Goal: Transaction & Acquisition: Subscribe to service/newsletter

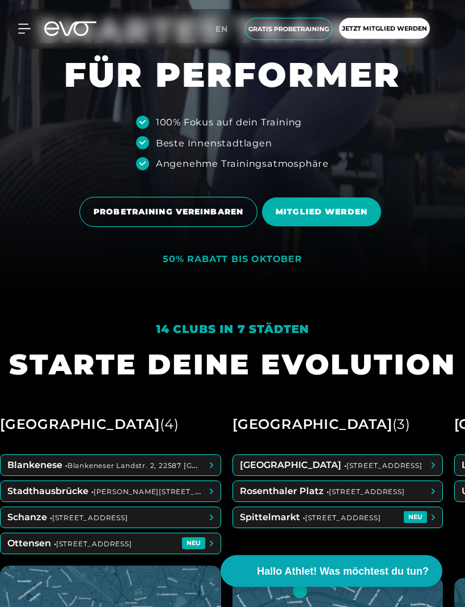
click at [357, 227] on span "MITGLIED WERDEN" at bounding box center [321, 212] width 119 height 29
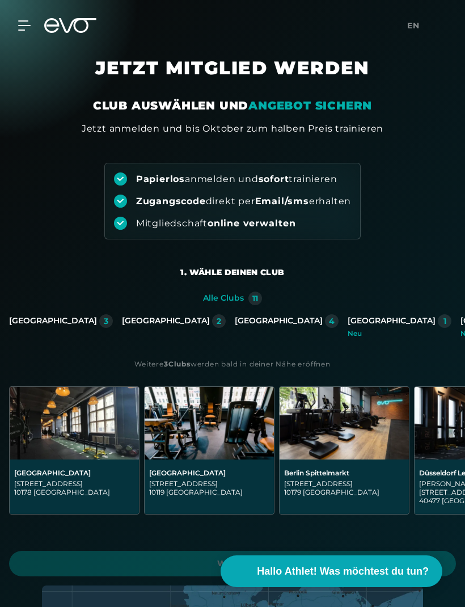
click at [235, 324] on div "[GEOGRAPHIC_DATA]" at bounding box center [279, 321] width 88 height 10
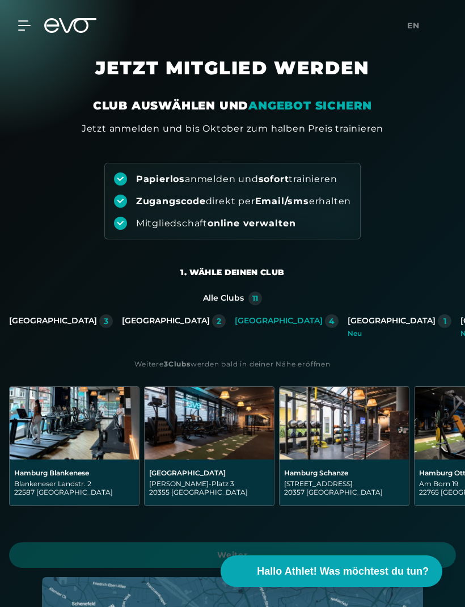
click at [94, 311] on div "Berlin 3 [GEOGRAPHIC_DATA] 2 [GEOGRAPHIC_DATA] 4 [GEOGRAPHIC_DATA] 1 [GEOGRAPHI…" at bounding box center [232, 326] width 465 height 32
click at [82, 323] on div "[GEOGRAPHIC_DATA]" at bounding box center [53, 321] width 88 height 10
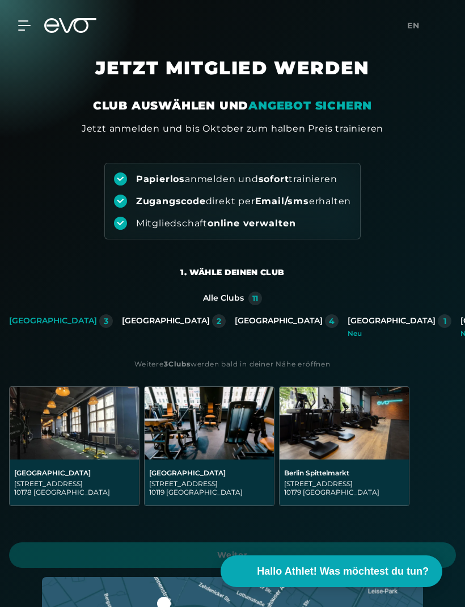
click at [157, 319] on div "[GEOGRAPHIC_DATA]" at bounding box center [166, 321] width 88 height 10
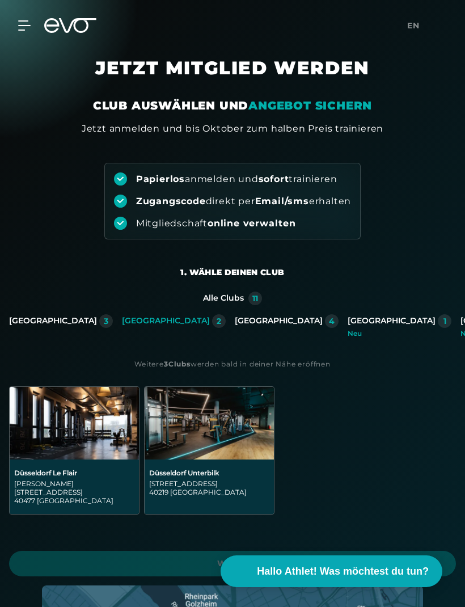
click at [235, 320] on div "[GEOGRAPHIC_DATA]" at bounding box center [279, 321] width 88 height 10
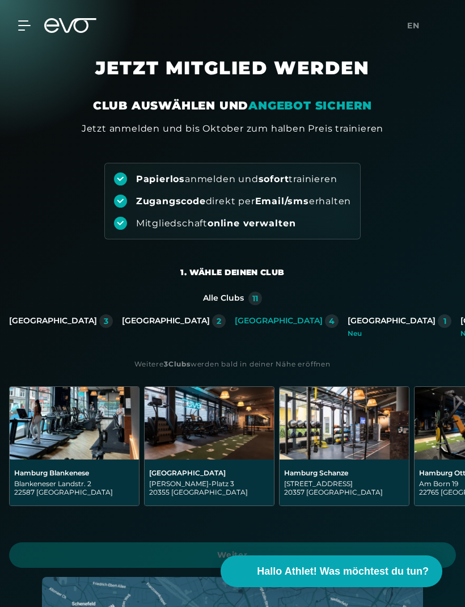
click at [348, 317] on div "[GEOGRAPHIC_DATA]" at bounding box center [392, 321] width 88 height 10
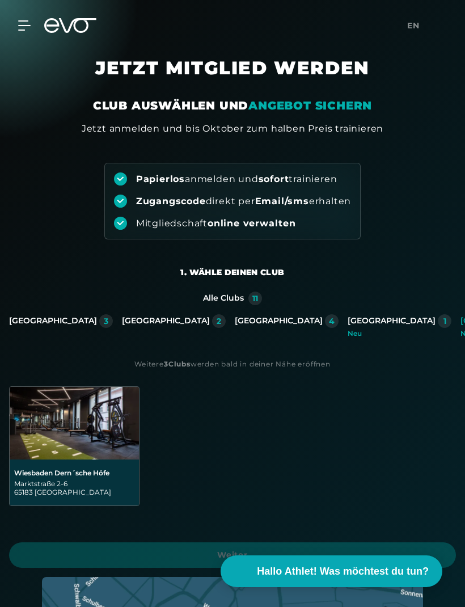
click at [235, 325] on div "[GEOGRAPHIC_DATA]" at bounding box center [279, 321] width 88 height 10
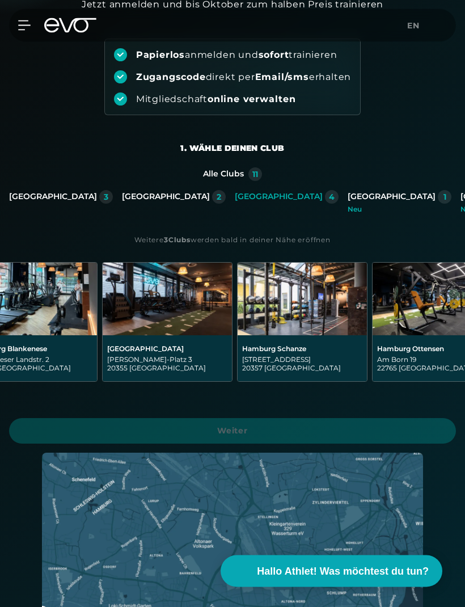
scroll to position [0, 60]
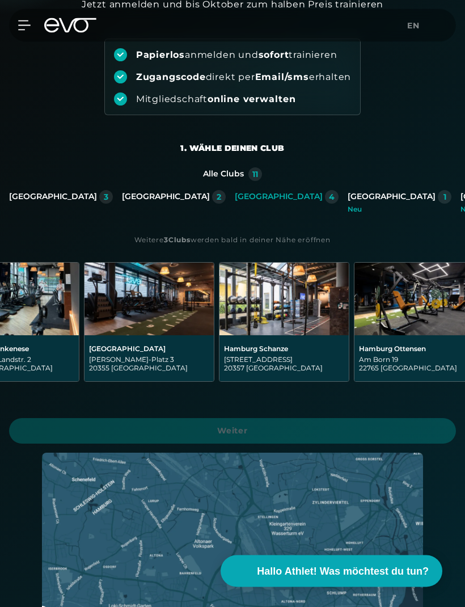
click at [402, 362] on div "[STREET_ADDRESS]" at bounding box center [419, 364] width 120 height 17
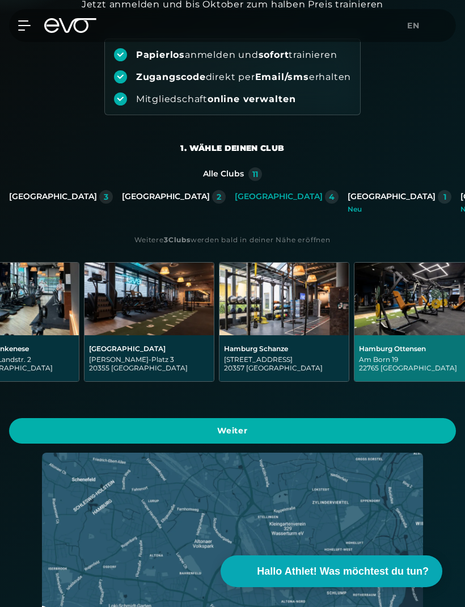
click at [400, 424] on span "Weiter" at bounding box center [232, 431] width 447 height 26
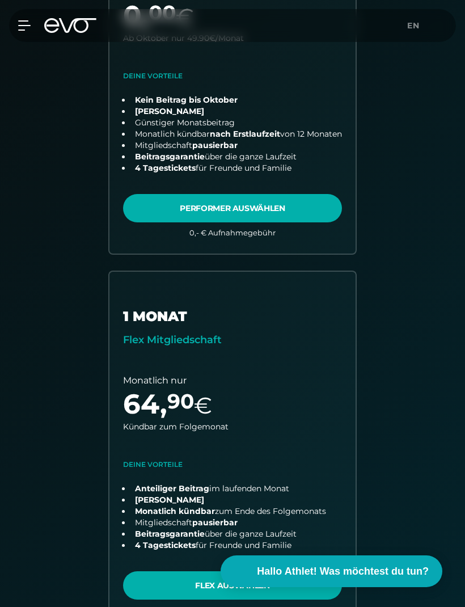
scroll to position [399, 0]
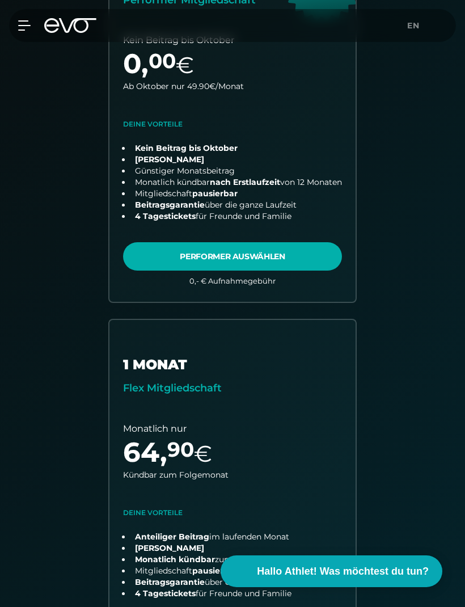
click at [142, 257] on link "choose plan" at bounding box center [232, 117] width 246 height 370
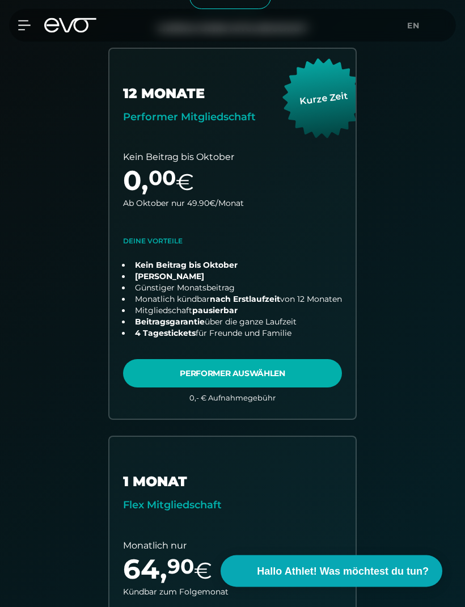
scroll to position [267, 0]
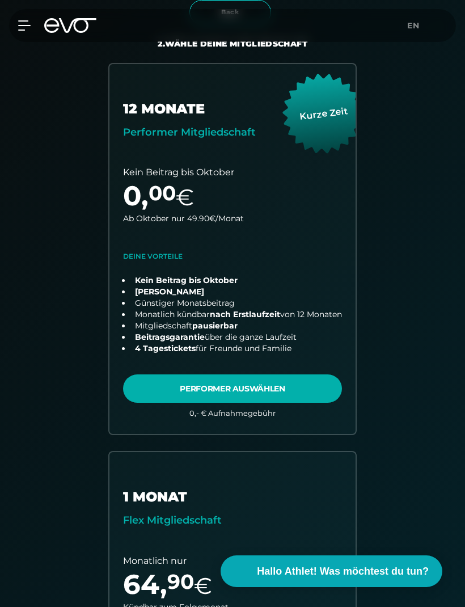
click at [314, 388] on link "choose plan" at bounding box center [232, 249] width 246 height 370
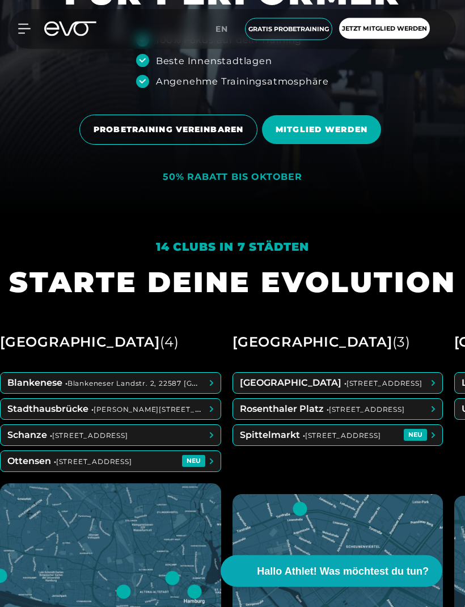
scroll to position [391, 0]
click at [353, 136] on span "MITGLIED WERDEN" at bounding box center [322, 130] width 92 height 12
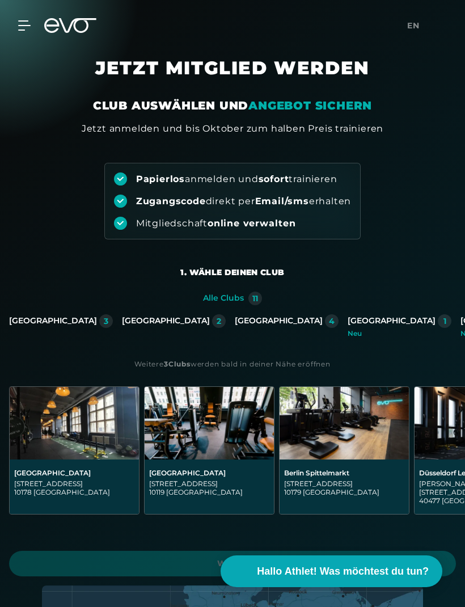
click at [235, 327] on div "Hamburg 4" at bounding box center [287, 321] width 104 height 14
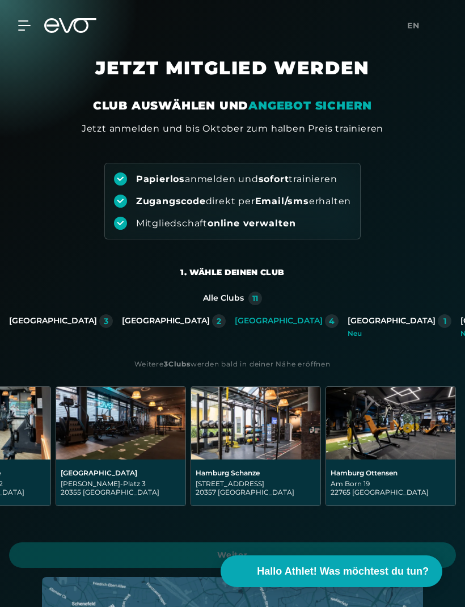
scroll to position [0, 88]
click at [406, 416] on img at bounding box center [390, 423] width 129 height 73
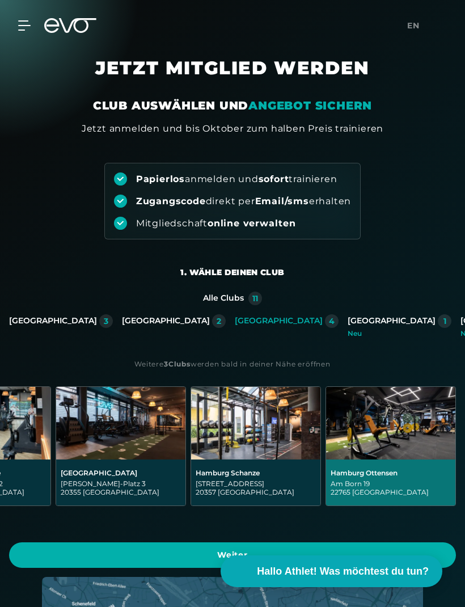
click at [73, 552] on span "Weiter" at bounding box center [233, 555] width 420 height 12
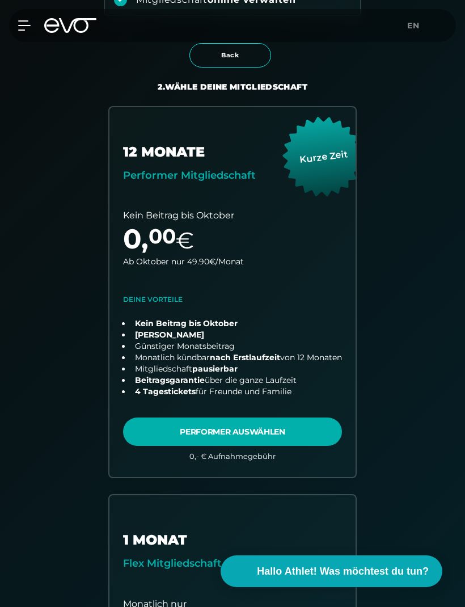
scroll to position [239, 0]
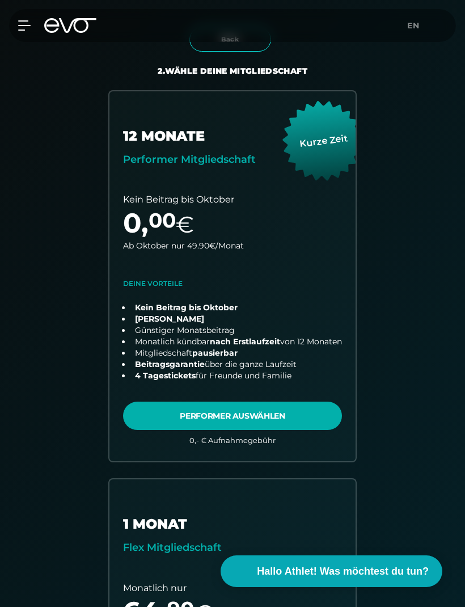
click at [311, 408] on link "choose plan" at bounding box center [232, 276] width 246 height 370
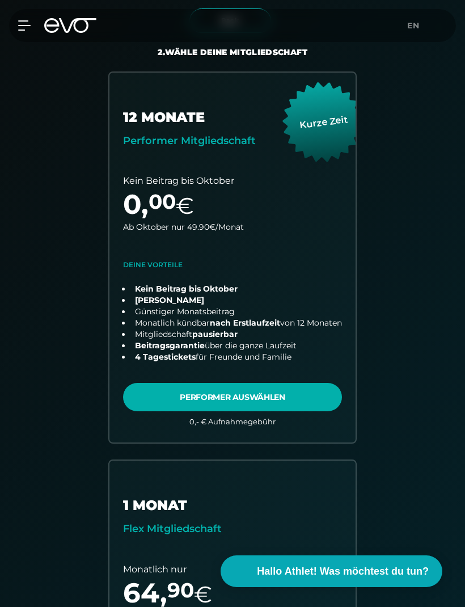
click at [145, 388] on link "choose plan" at bounding box center [232, 258] width 246 height 370
